Goal: Obtain resource: Download file/media

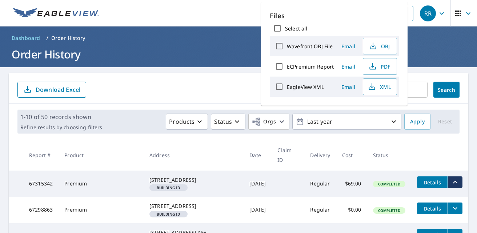
scroll to position [73, 0]
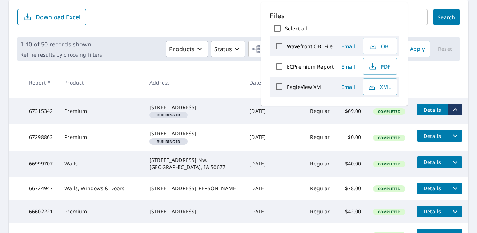
click at [451, 167] on icon "filesDropdownBtn-66999707" at bounding box center [455, 162] width 9 height 9
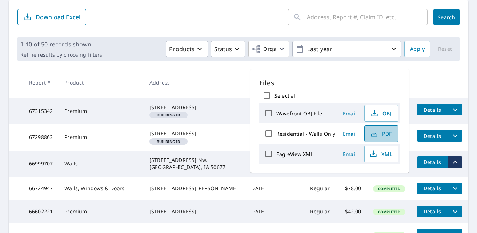
click at [384, 134] on span "PDF" at bounding box center [380, 133] width 23 height 9
click at [376, 131] on span "PDF" at bounding box center [380, 133] width 23 height 9
click at [381, 136] on span "PDF" at bounding box center [380, 133] width 23 height 9
drag, startPoint x: 381, startPoint y: 136, endPoint x: 380, endPoint y: 132, distance: 4.3
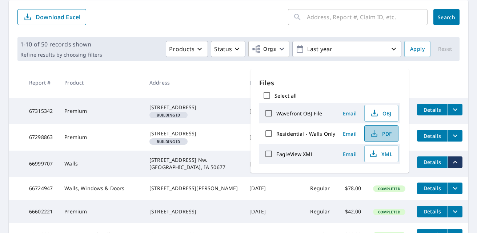
click at [380, 135] on span "PDF" at bounding box center [380, 133] width 23 height 9
click at [380, 132] on span "PDF" at bounding box center [380, 133] width 23 height 9
click at [315, 134] on label "Residential - Walls Only" at bounding box center [305, 133] width 59 height 7
click at [276, 134] on input "Residential - Walls Only" at bounding box center [268, 133] width 15 height 15
checkbox input "true"
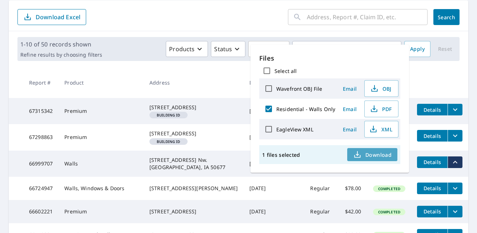
click at [380, 156] on span "Download" at bounding box center [372, 154] width 39 height 9
drag, startPoint x: 380, startPoint y: 156, endPoint x: 369, endPoint y: 155, distance: 11.0
click at [369, 155] on span "Download" at bounding box center [372, 154] width 39 height 9
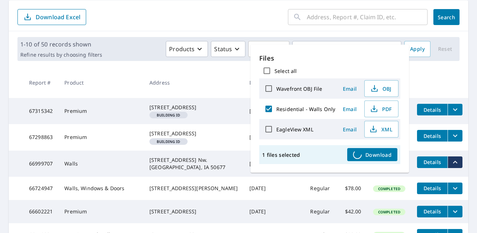
click at [369, 155] on span "Download" at bounding box center [372, 154] width 39 height 9
click at [55, 137] on td "67298863" at bounding box center [40, 137] width 35 height 26
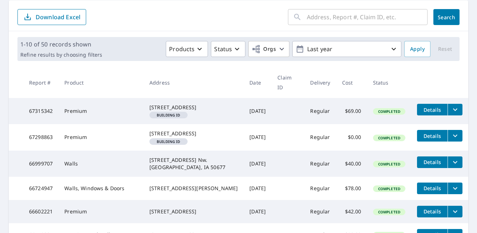
click at [55, 137] on td "67298863" at bounding box center [40, 137] width 35 height 26
click at [422, 134] on span "Details" at bounding box center [432, 136] width 22 height 7
click at [374, 167] on span "Completed" at bounding box center [389, 164] width 31 height 5
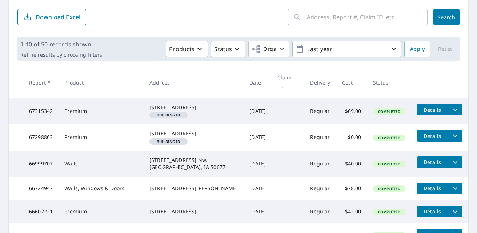
drag, startPoint x: 363, startPoint y: 170, endPoint x: 359, endPoint y: 173, distance: 5.2
click at [367, 173] on td "Completed" at bounding box center [389, 164] width 44 height 26
click at [421, 165] on span "Details" at bounding box center [432, 162] width 22 height 7
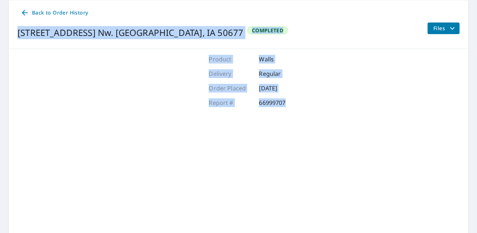
click at [414, 165] on div "Product Walls Delivery Regular Order Placed Aug 18, 2025 Report # 66999707" at bounding box center [238, 145] width 459 height 193
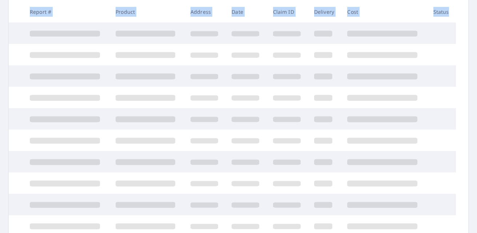
scroll to position [145, 0]
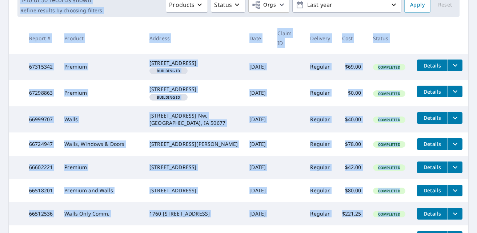
scroll to position [81, 0]
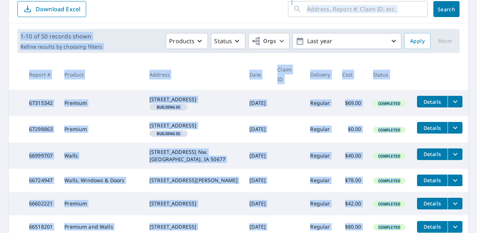
click at [428, 71] on th at bounding box center [439, 74] width 57 height 31
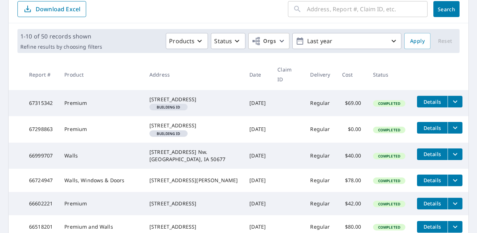
click at [375, 159] on span "Completed" at bounding box center [389, 156] width 31 height 5
click at [374, 159] on span "Completed" at bounding box center [389, 156] width 31 height 5
drag, startPoint x: 374, startPoint y: 163, endPoint x: 373, endPoint y: 168, distance: 4.9
click at [373, 168] on td "Completed" at bounding box center [389, 156] width 44 height 26
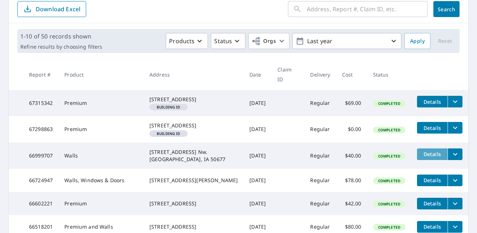
click at [428, 158] on span "Details" at bounding box center [432, 154] width 22 height 7
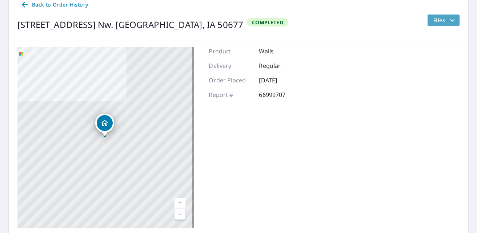
click at [437, 21] on span "Files" at bounding box center [444, 20] width 23 height 9
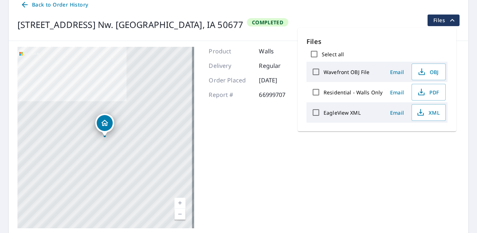
click at [316, 95] on input "Residential - Walls Only" at bounding box center [315, 92] width 15 height 15
checkbox input "true"
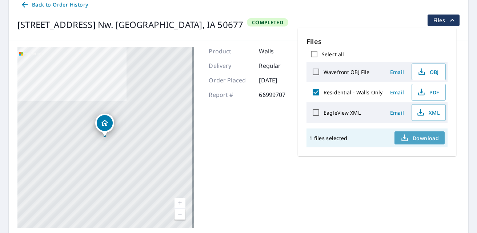
click at [415, 134] on span "Download" at bounding box center [419, 138] width 39 height 9
click at [385, 187] on div "1006 12Th Ave. Nw. Waverly, IA 50677 Aerial Road A standard road map Aerial A d…" at bounding box center [238, 137] width 459 height 193
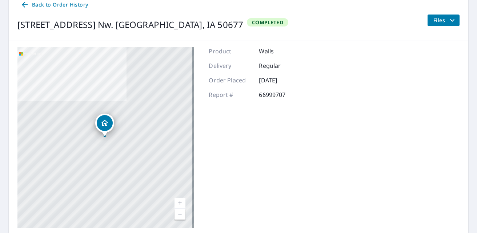
click at [403, 117] on div "1006 12Th Ave. Nw. Waverly, IA 50677 Aerial Road A standard road map Aerial A d…" at bounding box center [238, 137] width 459 height 193
click at [448, 19] on icon "filesDropdownBtn-66999707" at bounding box center [452, 20] width 9 height 9
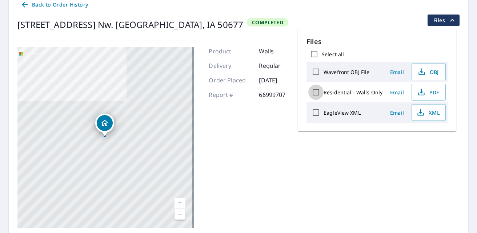
click at [315, 92] on input "Residential - Walls Only" at bounding box center [315, 92] width 15 height 15
checkbox input "true"
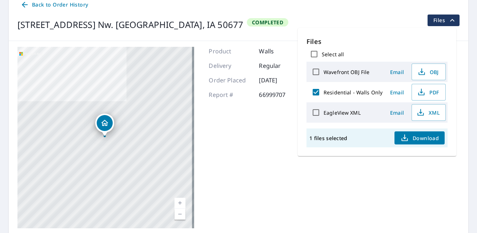
click at [428, 141] on span "Download" at bounding box center [419, 138] width 39 height 9
click at [428, 140] on span "Download" at bounding box center [419, 138] width 39 height 9
click at [428, 142] on span "Download" at bounding box center [419, 138] width 39 height 9
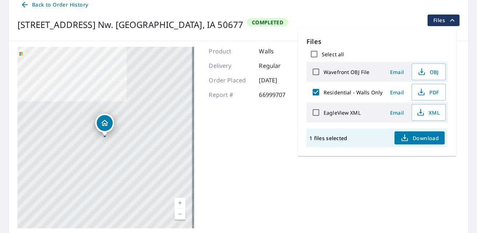
click at [428, 142] on span "Download" at bounding box center [419, 138] width 39 height 9
click at [35, 5] on span "Back to Order History" at bounding box center [54, 4] width 68 height 9
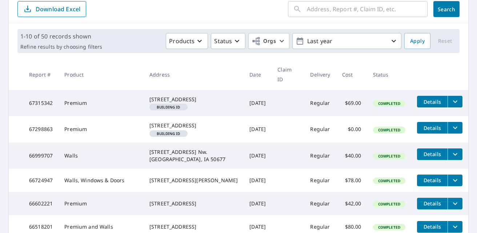
click at [56, 12] on p "Download Excel" at bounding box center [58, 9] width 45 height 8
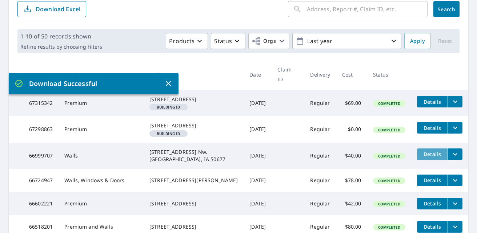
click at [429, 157] on span "Details" at bounding box center [432, 154] width 22 height 7
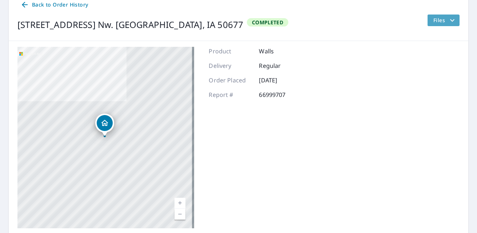
click at [448, 23] on icon "filesDropdownBtn-66999707" at bounding box center [452, 20] width 9 height 9
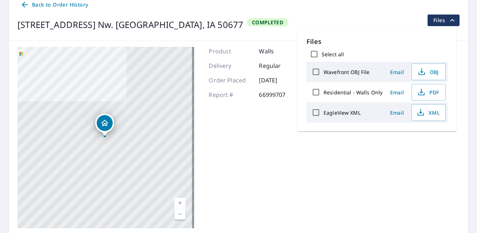
click at [379, 97] on div "Residential - Walls Only" at bounding box center [345, 92] width 74 height 15
click at [320, 92] on input "Residential - Walls Only" at bounding box center [315, 92] width 15 height 15
checkbox input "true"
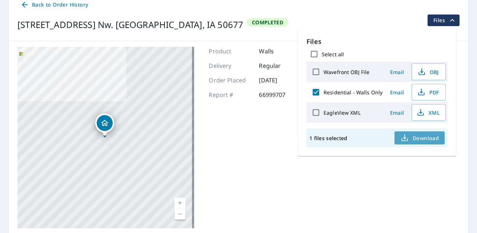
click at [425, 137] on span "Download" at bounding box center [419, 138] width 39 height 9
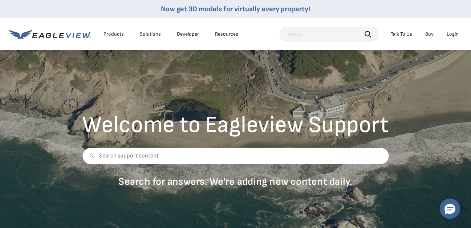
click at [447, 33] on div "Login" at bounding box center [453, 34] width 12 height 7
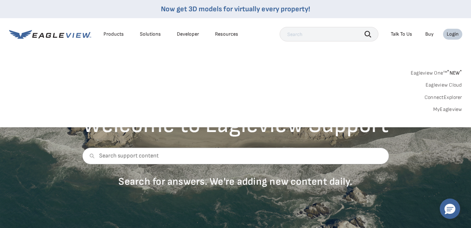
click at [439, 109] on link "MyEagleview" at bounding box center [448, 109] width 29 height 7
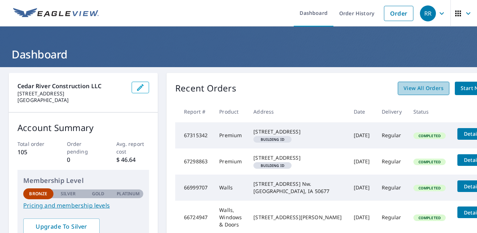
click at [398, 84] on link "View All Orders" at bounding box center [424, 88] width 52 height 13
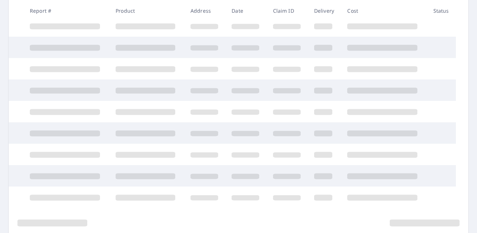
scroll to position [182, 0]
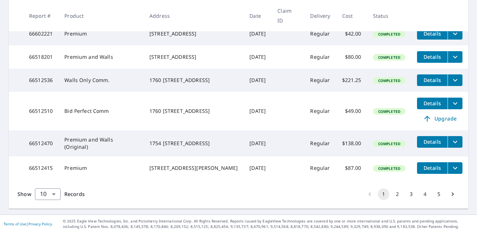
scroll to position [270, 0]
click at [52, 193] on body "RR RR Dashboard Order History Order RR Dashboard / Order History Order History …" at bounding box center [238, 116] width 477 height 233
click at [51, 211] on li "50" at bounding box center [48, 204] width 26 height 13
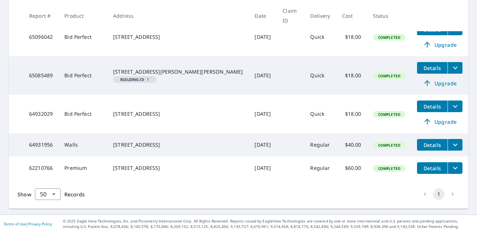
scroll to position [1625, 0]
click at [423, 166] on span "Details" at bounding box center [432, 168] width 22 height 7
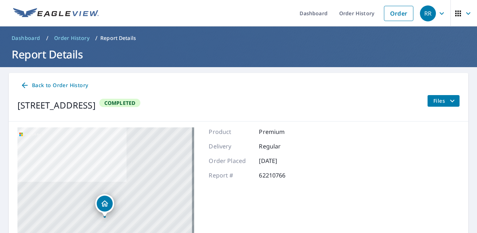
click at [435, 101] on span "Files" at bounding box center [444, 101] width 23 height 9
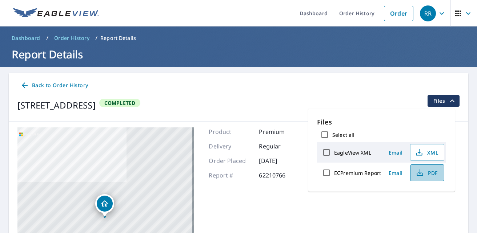
click at [424, 172] on span "PDF" at bounding box center [426, 173] width 23 height 9
